Goal: Information Seeking & Learning: Learn about a topic

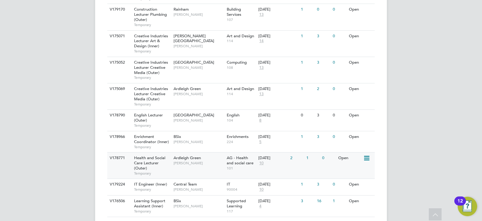
scroll to position [577, 0]
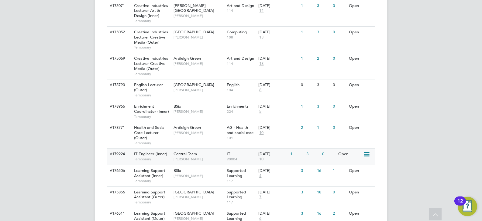
click at [206, 157] on span "[PERSON_NAME]" at bounding box center [198, 159] width 50 height 5
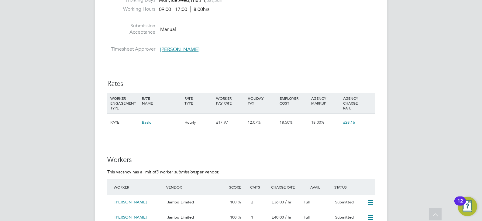
scroll to position [790, 0]
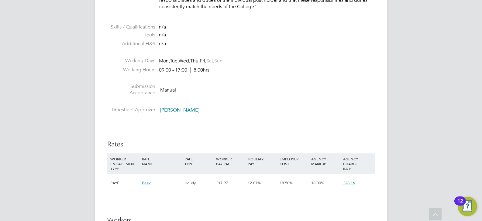
drag, startPoint x: 192, startPoint y: 109, endPoint x: 163, endPoint y: 110, distance: 28.6
click at [163, 110] on li "Timesheet Approver James Sanger" at bounding box center [240, 111] width 267 height 9
drag, startPoint x: 220, startPoint y: 109, endPoint x: 150, endPoint y: 107, distance: 69.9
click at [150, 107] on li "Timesheet Approver James Sanger" at bounding box center [240, 111] width 267 height 9
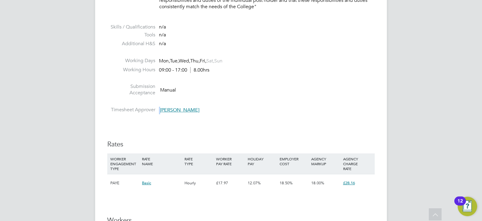
drag, startPoint x: 200, startPoint y: 109, endPoint x: 145, endPoint y: 109, distance: 54.4
click at [145, 109] on li "Timesheet Approver James Sanger" at bounding box center [240, 111] width 267 height 9
drag, startPoint x: 196, startPoint y: 108, endPoint x: 135, endPoint y: 110, distance: 61.1
click at [135, 110] on li "Timesheet Approver James Sanger" at bounding box center [240, 111] width 267 height 9
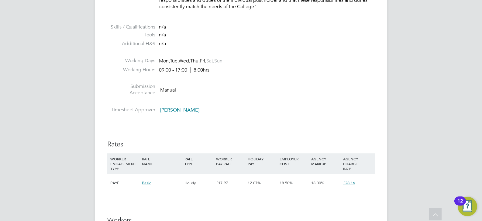
drag, startPoint x: 157, startPoint y: 108, endPoint x: 113, endPoint y: 108, distance: 44.0
click at [113, 108] on li "Timesheet Approver James Sanger" at bounding box center [240, 111] width 267 height 9
click at [173, 90] on span "Manual" at bounding box center [168, 90] width 16 height 6
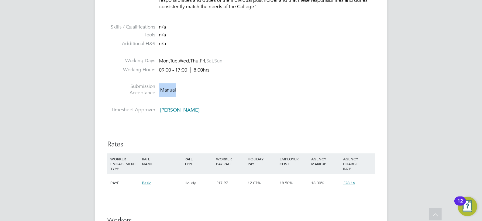
click at [173, 90] on span "Manual" at bounding box center [168, 90] width 16 height 6
click at [211, 71] on li "Working Hours 09:00 - 17:00 8.00hrs" at bounding box center [240, 71] width 267 height 9
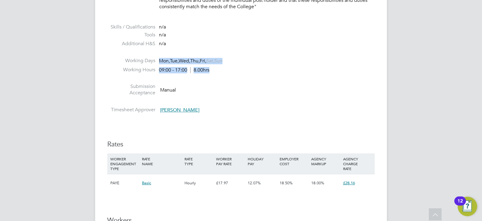
drag, startPoint x: 210, startPoint y: 71, endPoint x: 223, endPoint y: 88, distance: 21.1
click at [226, 91] on li "Submission Acceptance Manual" at bounding box center [240, 91] width 267 height 15
drag, startPoint x: 220, startPoint y: 69, endPoint x: 157, endPoint y: 56, distance: 64.2
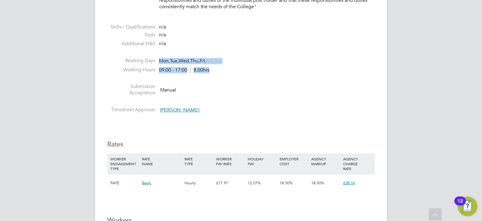
click at [246, 64] on li "Working Days Mon, Tue, Wed, Thu, Fri, Sat, Sun" at bounding box center [240, 62] width 267 height 9
drag, startPoint x: 231, startPoint y: 77, endPoint x: 156, endPoint y: 29, distance: 89.5
click at [244, 67] on li "Working Hours 09:00 - 17:00 8.00hrs" at bounding box center [240, 71] width 267 height 9
drag, startPoint x: 217, startPoint y: 69, endPoint x: 206, endPoint y: 32, distance: 39.2
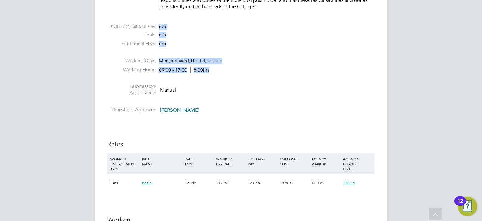
click at [220, 32] on li "Tools n/a" at bounding box center [240, 36] width 267 height 9
drag, startPoint x: 223, startPoint y: 76, endPoint x: 162, endPoint y: 28, distance: 77.7
click at [210, 39] on li "Tools n/a" at bounding box center [240, 36] width 267 height 9
